Goal: Information Seeking & Learning: Learn about a topic

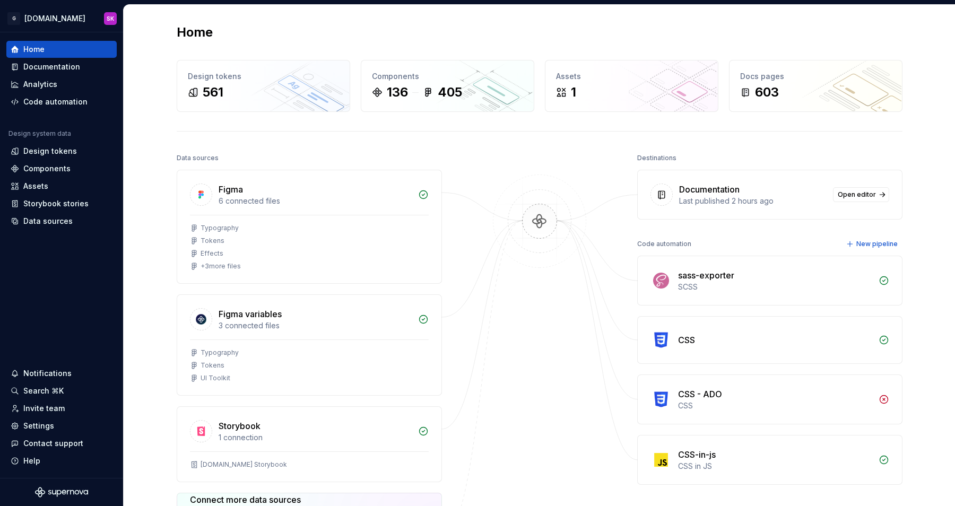
click at [458, 283] on div "Data sources Figma 6 connected files Typography Tokens Effects + 3 more files F…" at bounding box center [540, 395] width 726 height 488
click at [38, 70] on div "Documentation" at bounding box center [51, 67] width 57 height 11
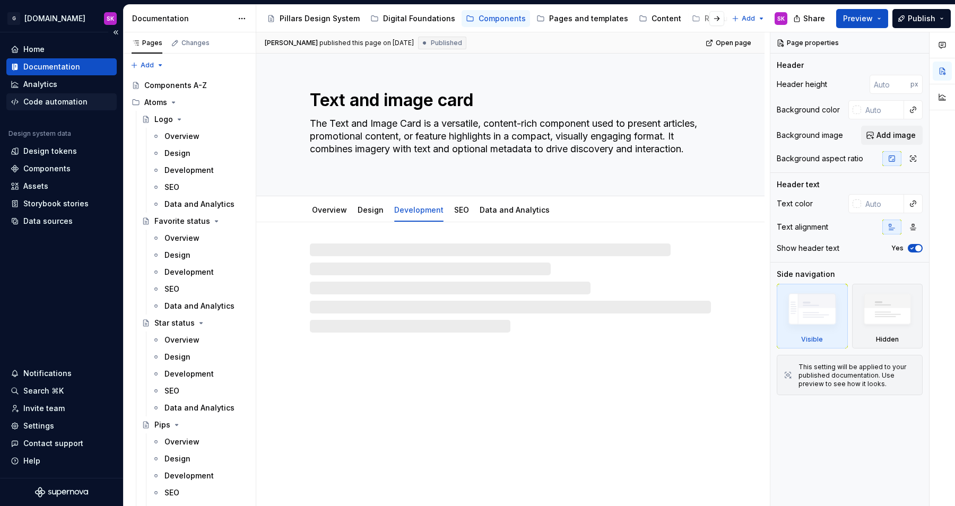
type textarea "*"
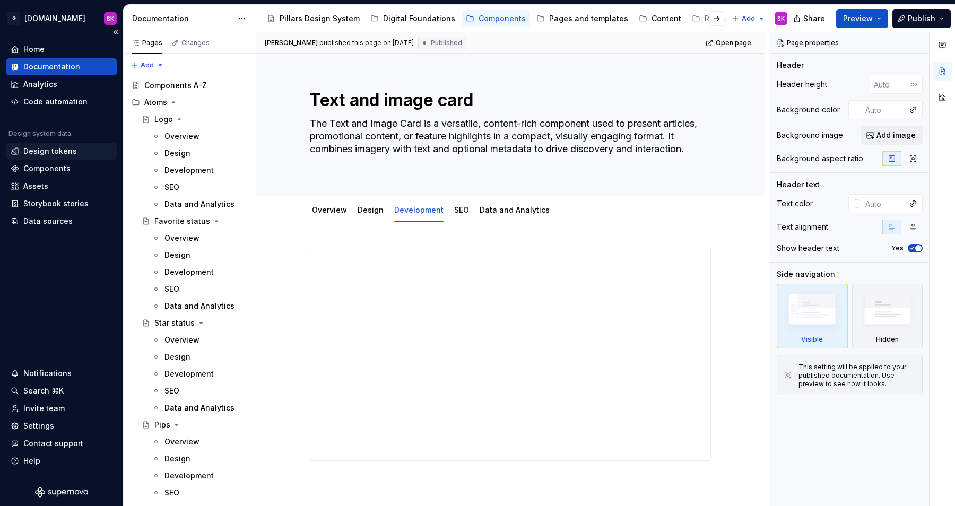
click at [42, 154] on div "Design tokens" at bounding box center [50, 151] width 54 height 11
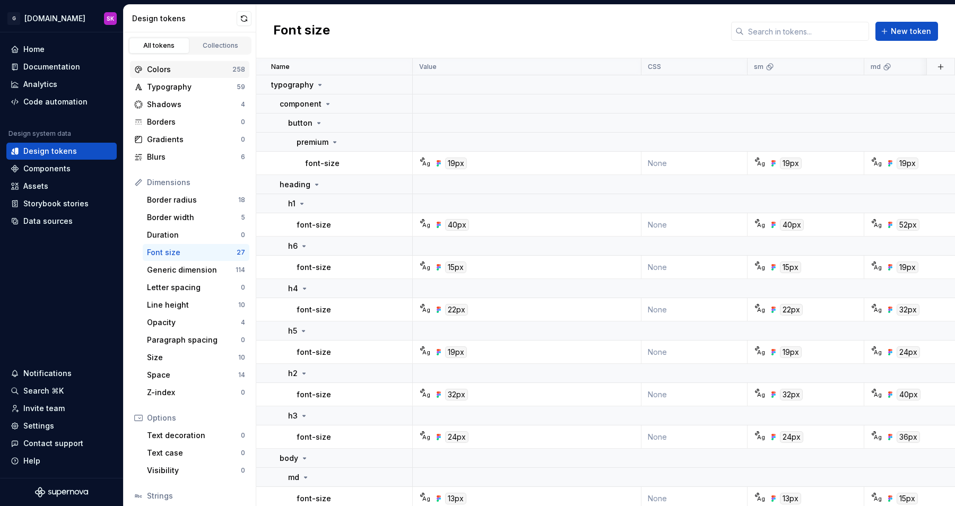
click at [164, 72] on div "Colors" at bounding box center [189, 69] width 85 height 11
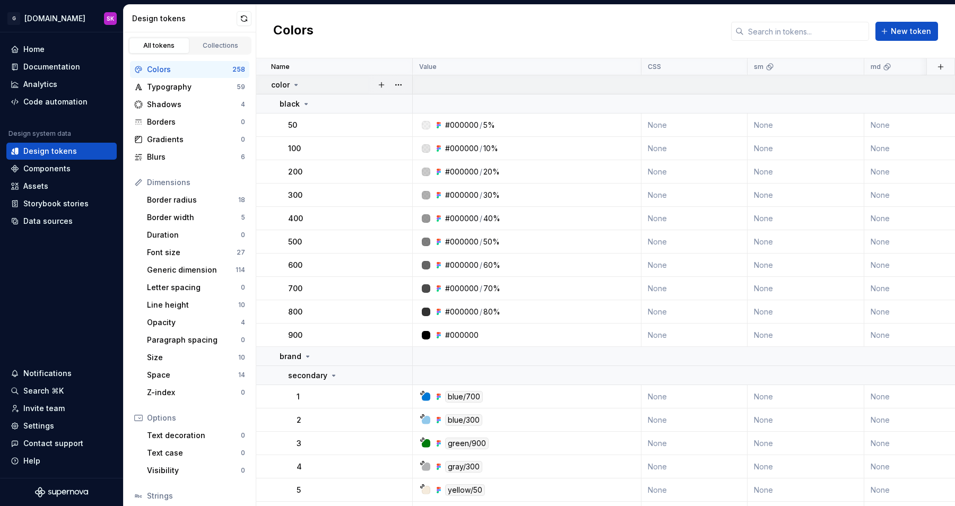
click at [297, 87] on icon at bounding box center [296, 85] width 8 height 8
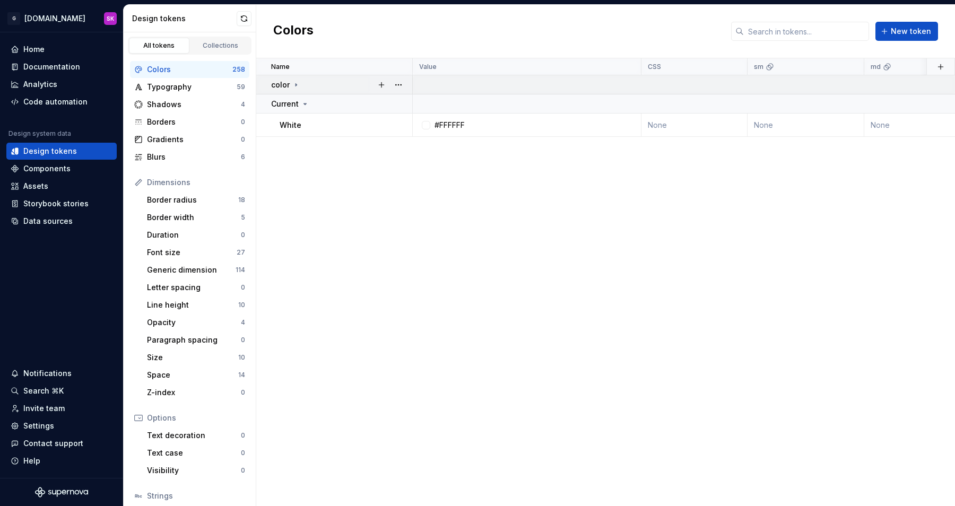
click at [293, 83] on icon at bounding box center [296, 85] width 8 height 8
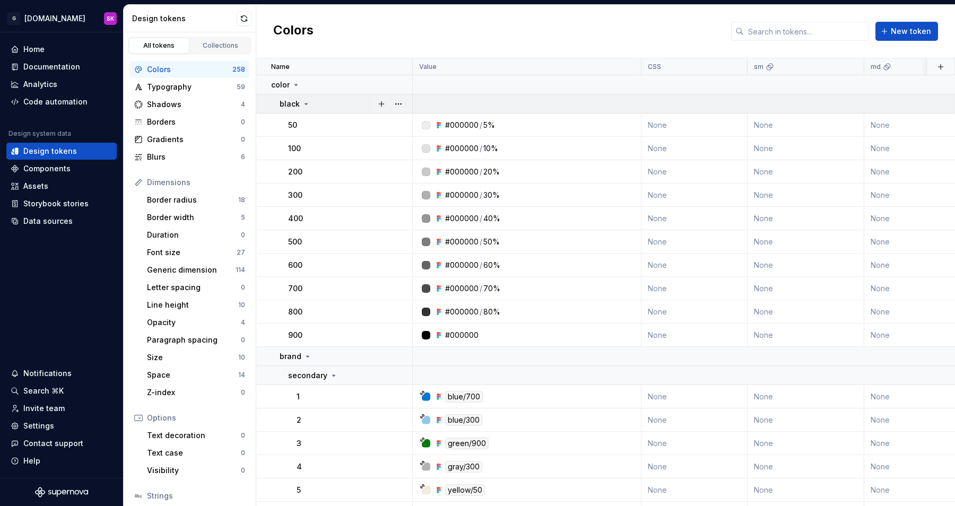
click at [303, 102] on icon at bounding box center [306, 104] width 8 height 8
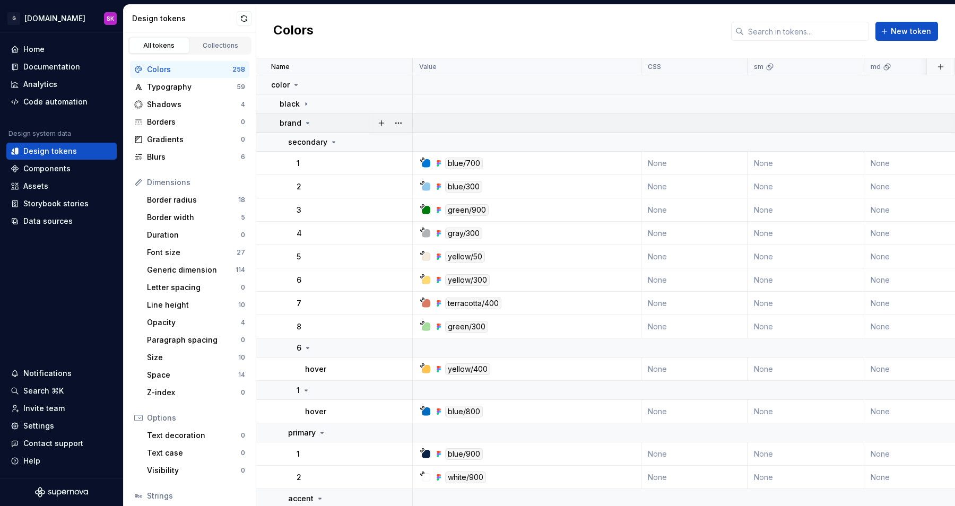
click at [307, 119] on icon at bounding box center [307, 123] width 8 height 8
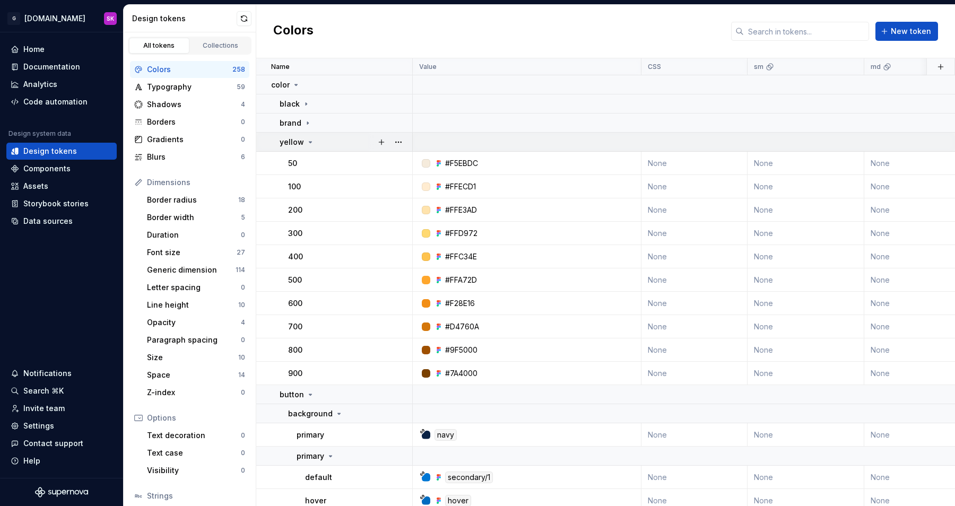
click at [306, 142] on icon at bounding box center [310, 142] width 8 height 8
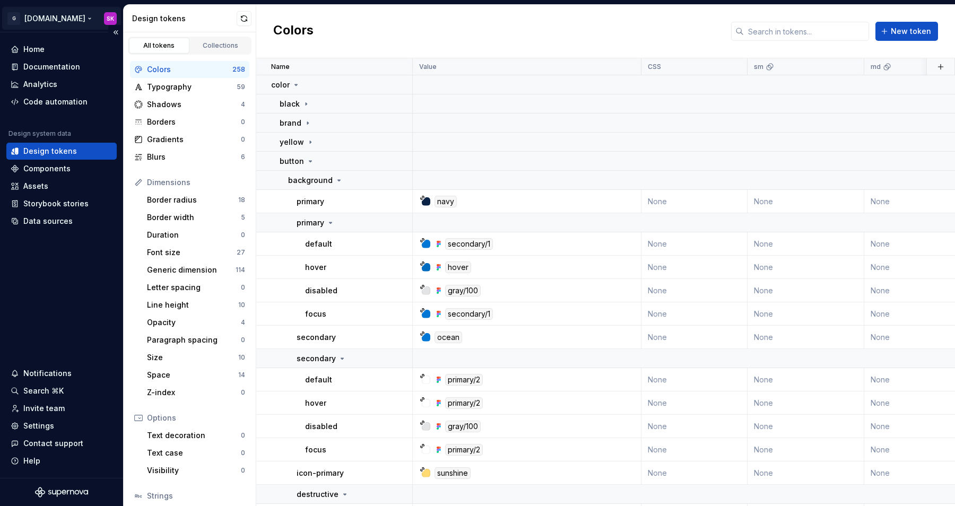
click at [65, 12] on html "G Greystar.com SK Home Documentation Analytics Code automation Design system da…" at bounding box center [477, 253] width 955 height 506
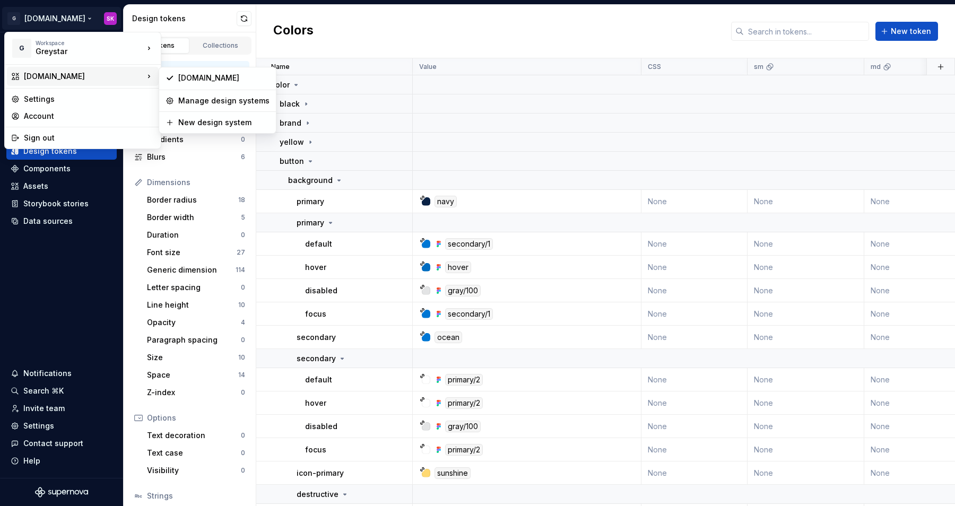
click at [42, 79] on div "[DOMAIN_NAME]" at bounding box center [84, 76] width 120 height 11
click at [39, 115] on div "Account" at bounding box center [89, 116] width 130 height 11
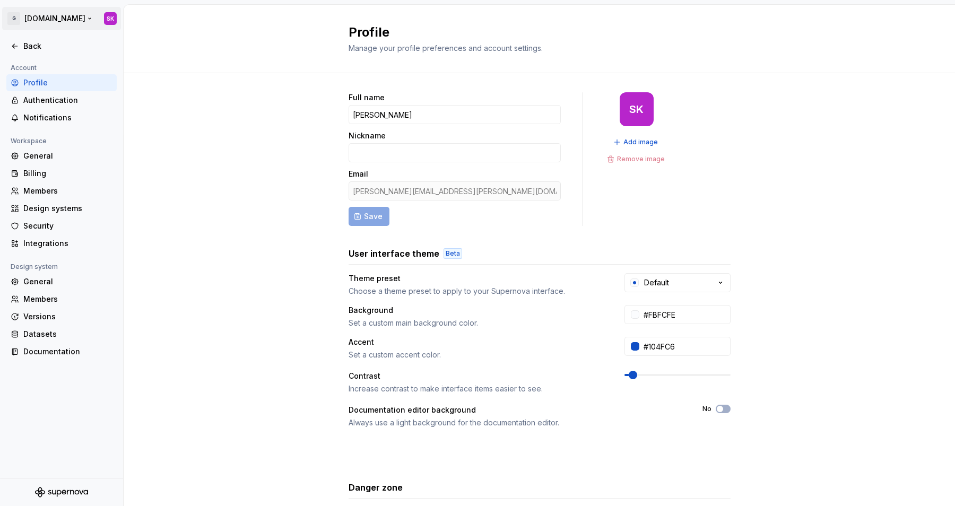
click at [19, 21] on html "G Greystar.com SK Back Account Profile Authentication Notifications Workspace G…" at bounding box center [477, 253] width 955 height 506
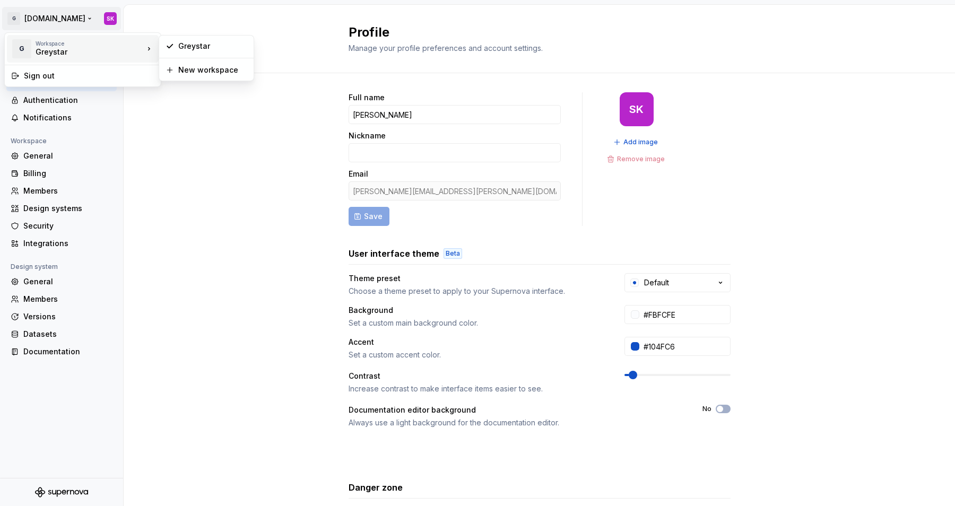
click at [47, 43] on div "Workspace" at bounding box center [90, 43] width 108 height 6
click at [272, 106] on html "G Greystar.com SK Back Account Profile Authentication Notifications Workspace G…" at bounding box center [477, 253] width 955 height 506
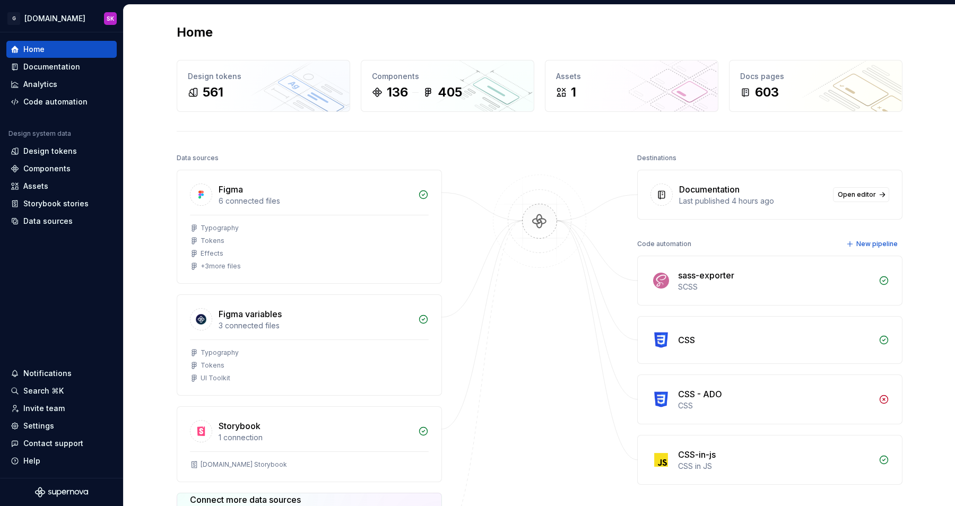
click at [471, 341] on div "Data sources Figma 6 connected files Typography Tokens Effects + 3 more files F…" at bounding box center [540, 395] width 726 height 488
click at [12, 147] on icon at bounding box center [15, 151] width 8 height 8
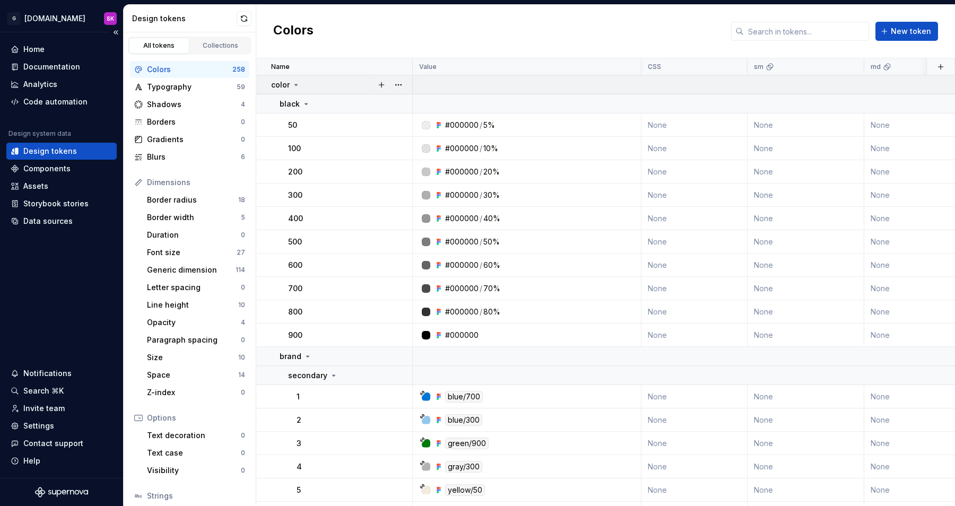
click at [291, 85] on div "color" at bounding box center [285, 85] width 29 height 11
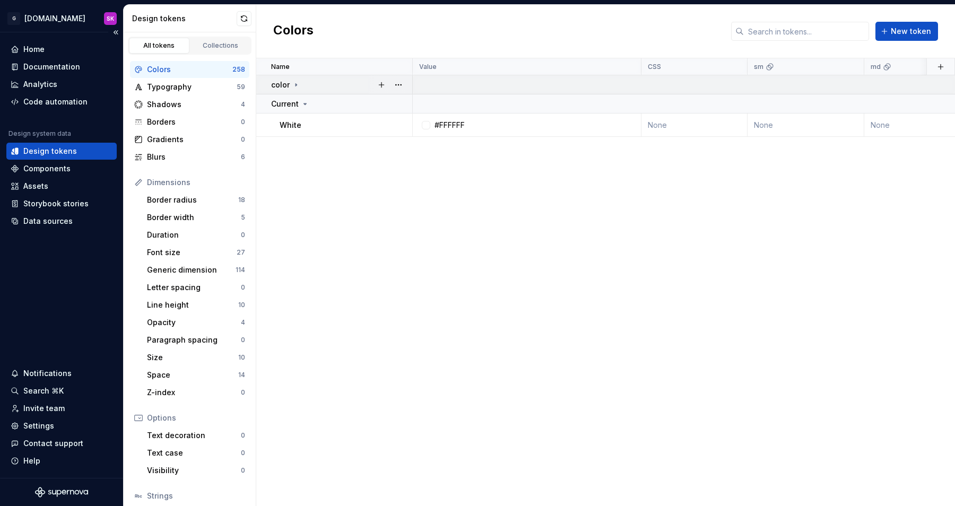
click at [291, 85] on div "color" at bounding box center [285, 85] width 29 height 11
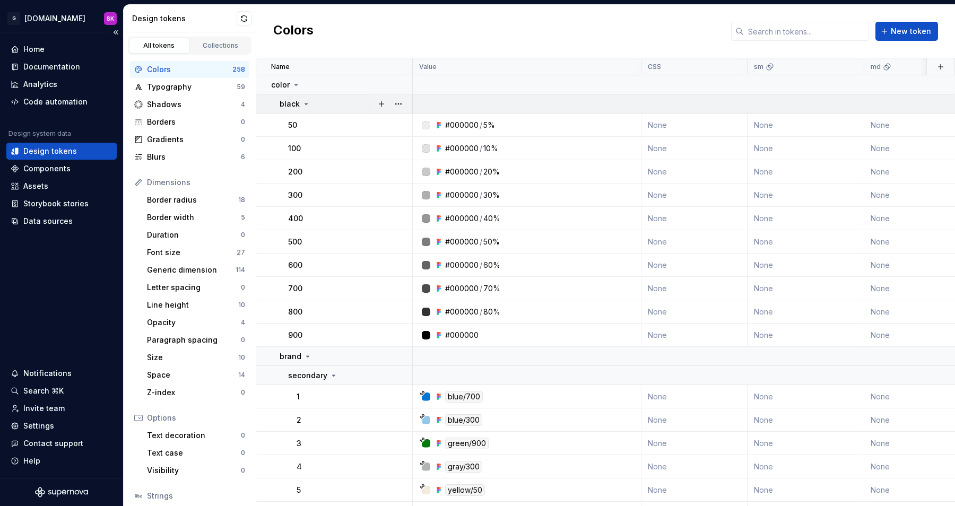
click at [302, 100] on icon at bounding box center [306, 104] width 8 height 8
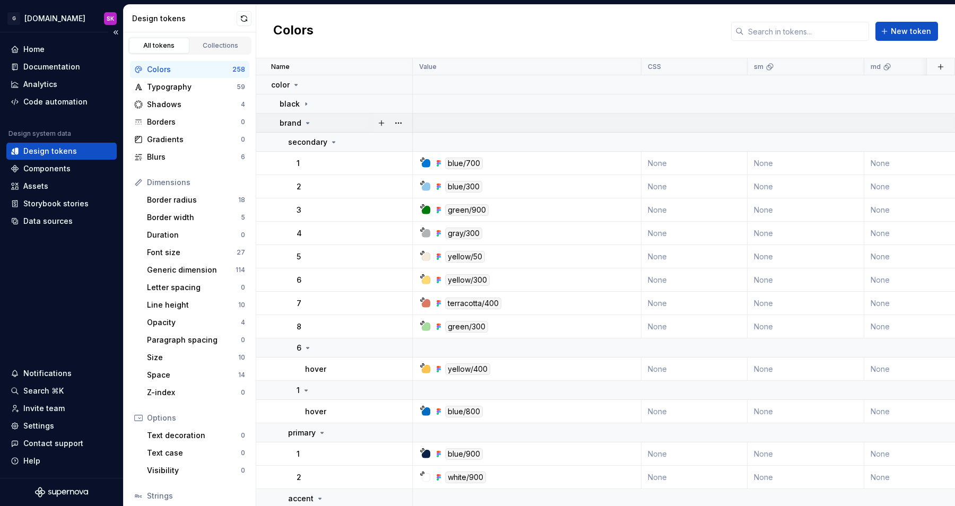
click at [303, 119] on icon at bounding box center [307, 123] width 8 height 8
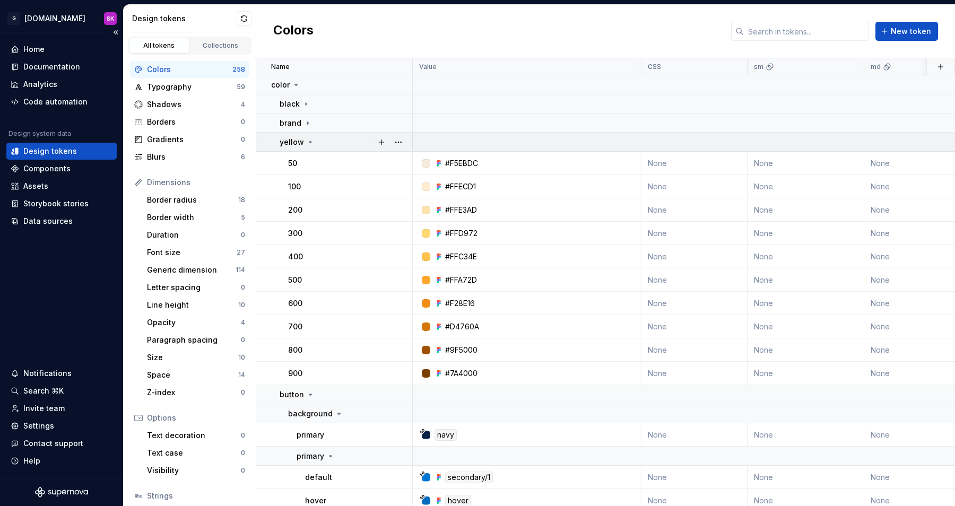
click at [305, 137] on div "yellow" at bounding box center [297, 142] width 35 height 11
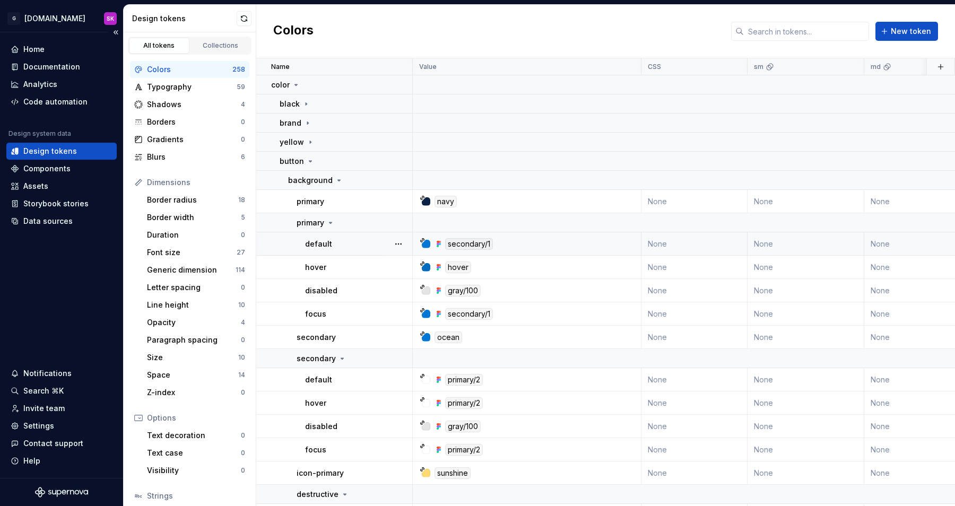
click at [321, 241] on p "default" at bounding box center [318, 244] width 27 height 11
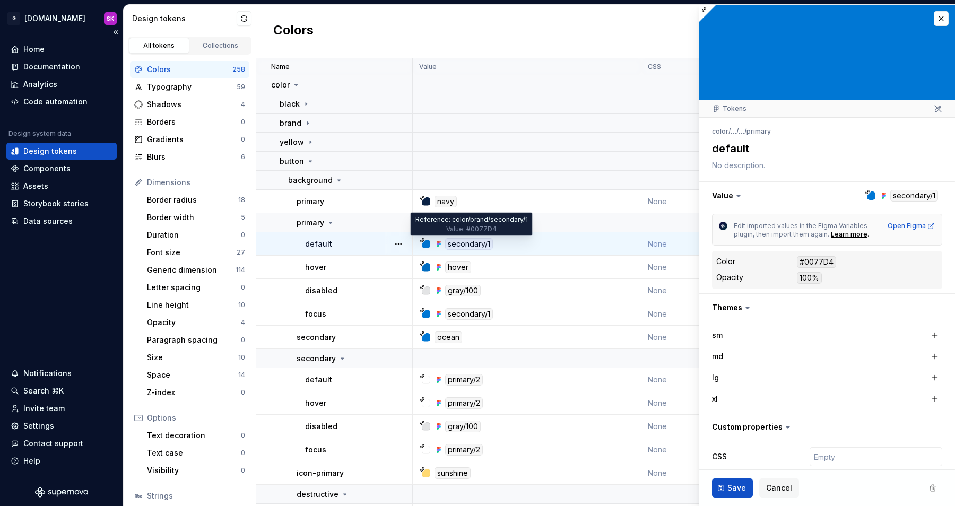
click at [467, 245] on div "secondary/1" at bounding box center [469, 244] width 48 height 12
click at [520, 241] on div "secondary/1" at bounding box center [530, 244] width 221 height 12
click at [941, 23] on button "button" at bounding box center [941, 18] width 15 height 15
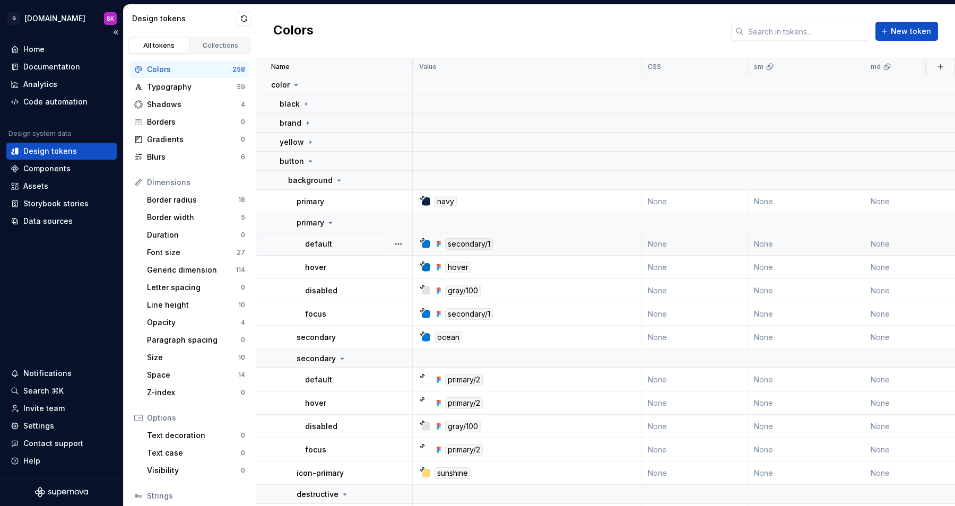
click at [423, 239] on icon at bounding box center [422, 240] width 5 height 5
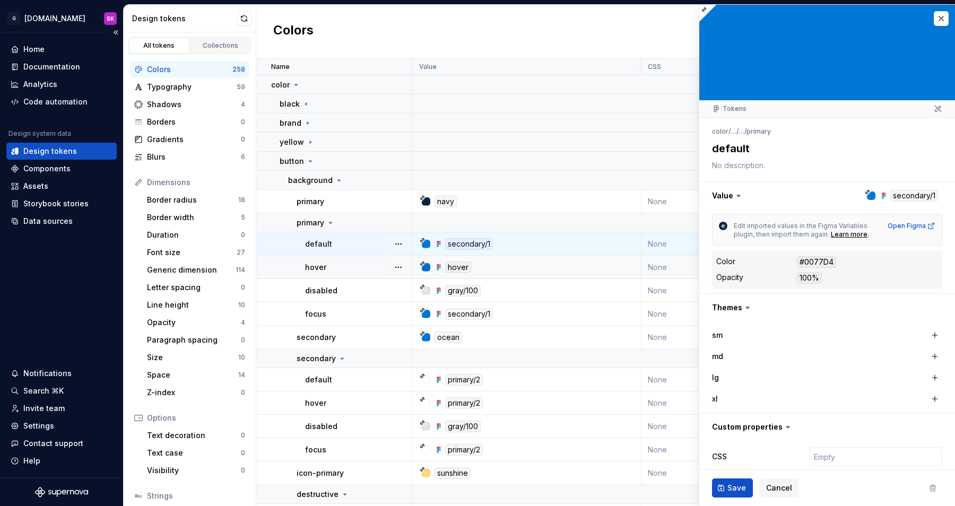
type textarea "*"
click at [938, 19] on button "button" at bounding box center [941, 18] width 15 height 15
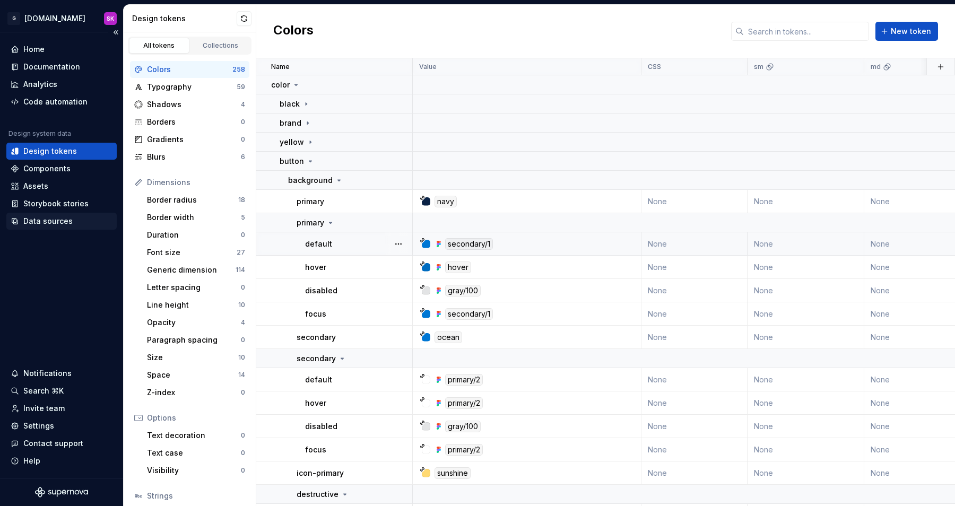
click at [29, 220] on div "Data sources" at bounding box center [47, 221] width 49 height 11
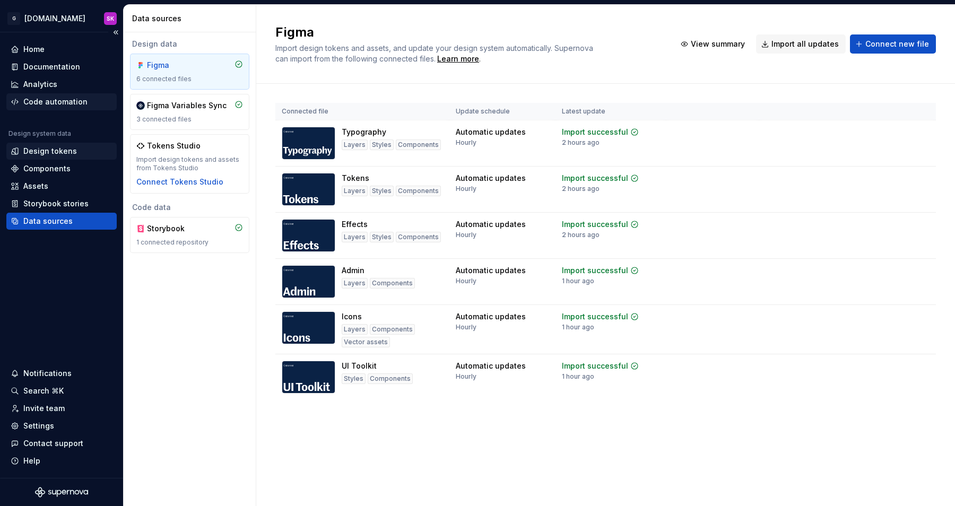
click at [37, 100] on div "Code automation" at bounding box center [55, 102] width 64 height 11
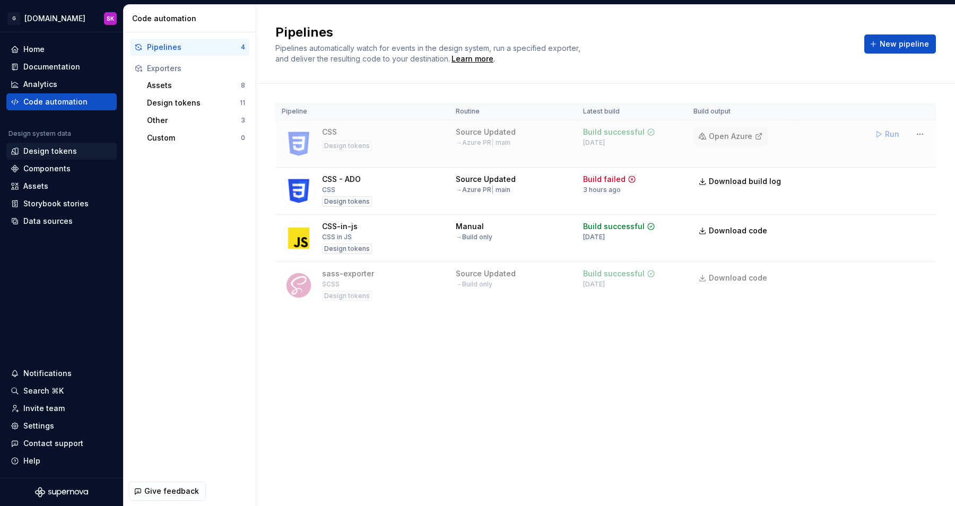
click at [735, 137] on span "Open Azure" at bounding box center [730, 136] width 43 height 11
